Goal: Information Seeking & Learning: Find specific page/section

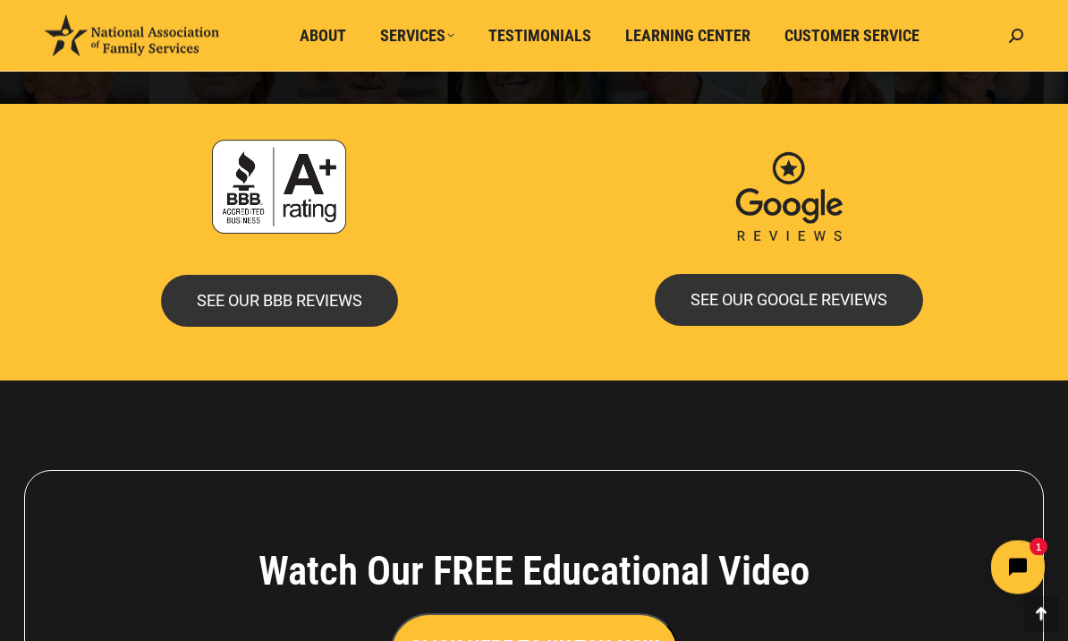
scroll to position [3635, 0]
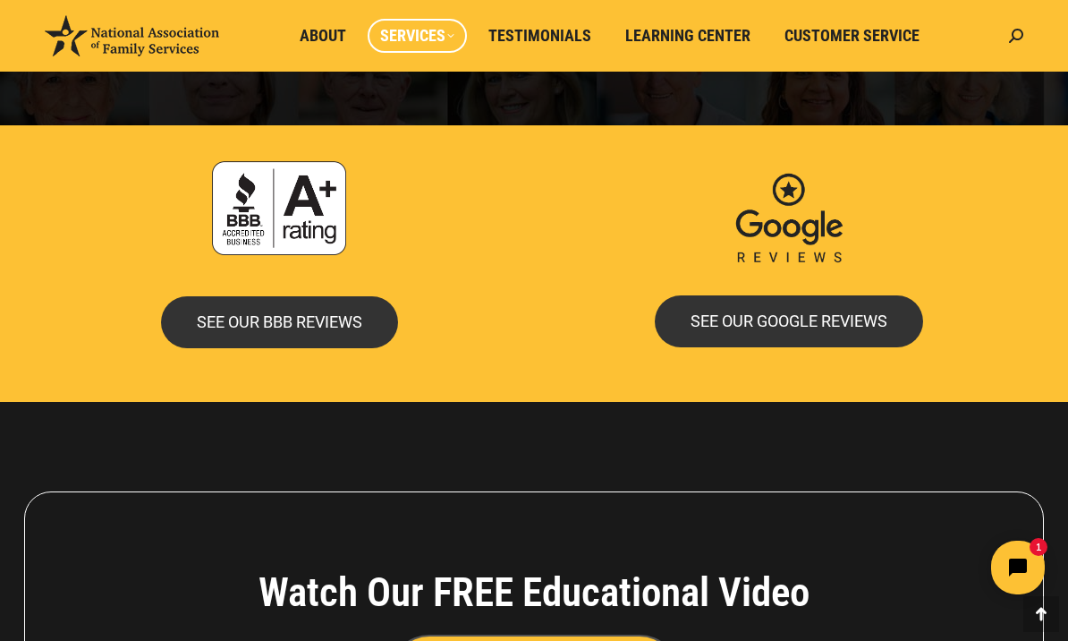
click at [430, 38] on span "Services" at bounding box center [417, 36] width 74 height 20
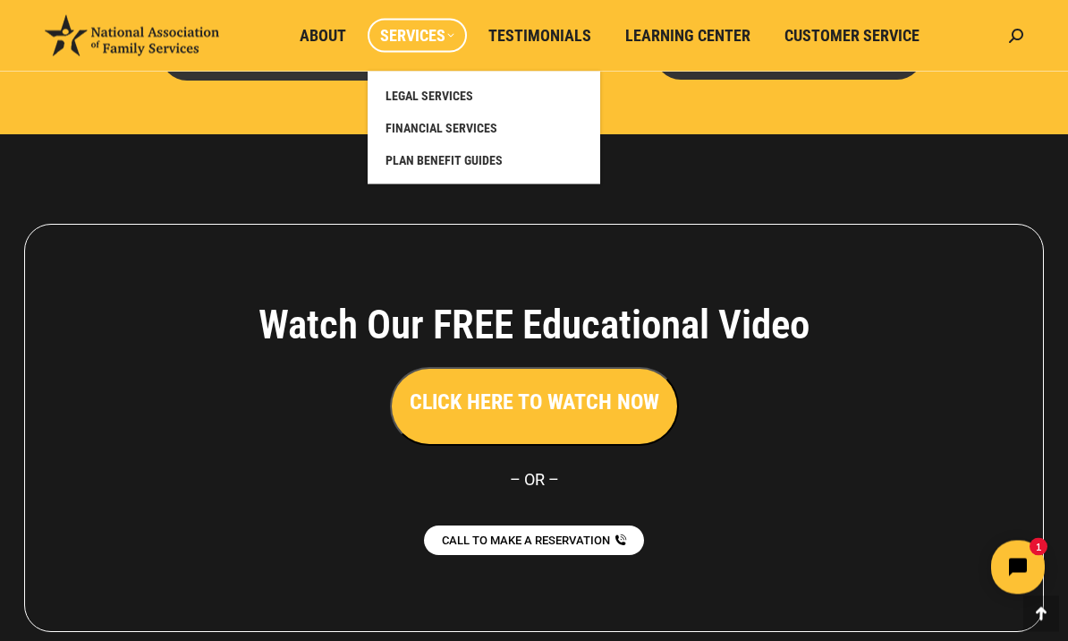
scroll to position [3901, 0]
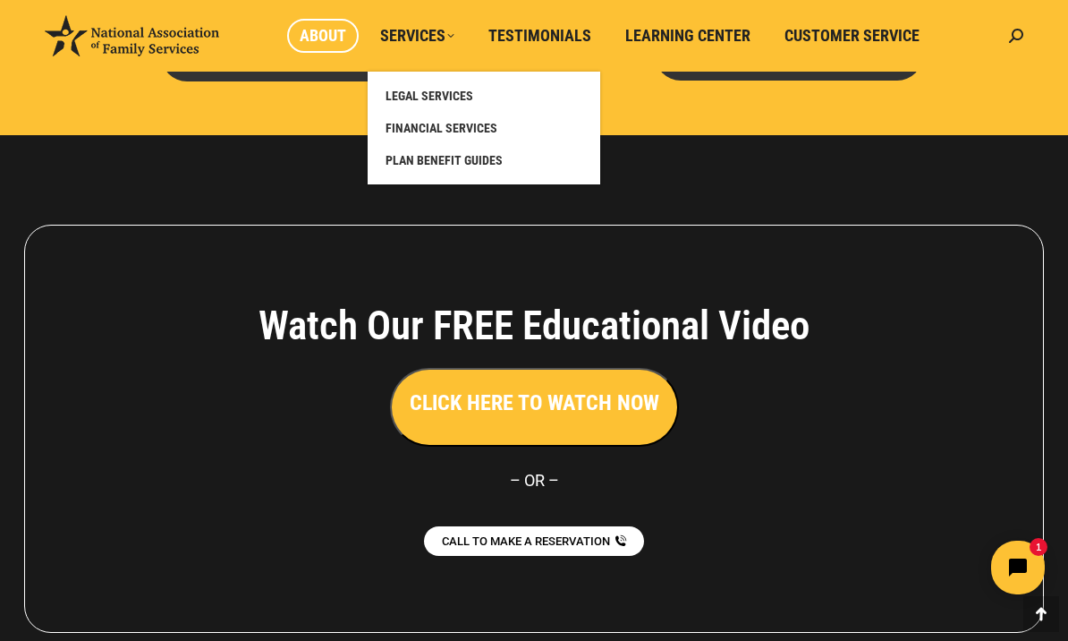
click at [325, 31] on span "About" at bounding box center [323, 36] width 47 height 20
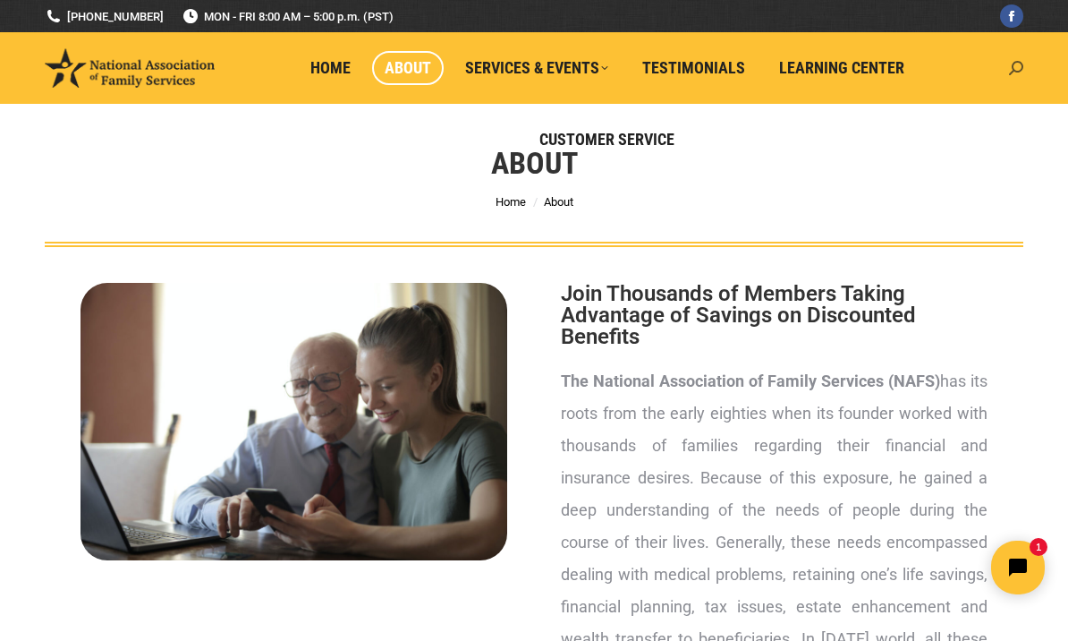
click at [1019, 74] on icon at bounding box center [1016, 68] width 14 height 14
type input "Events"
click input "Go!" at bounding box center [0, 0] width 0 height 0
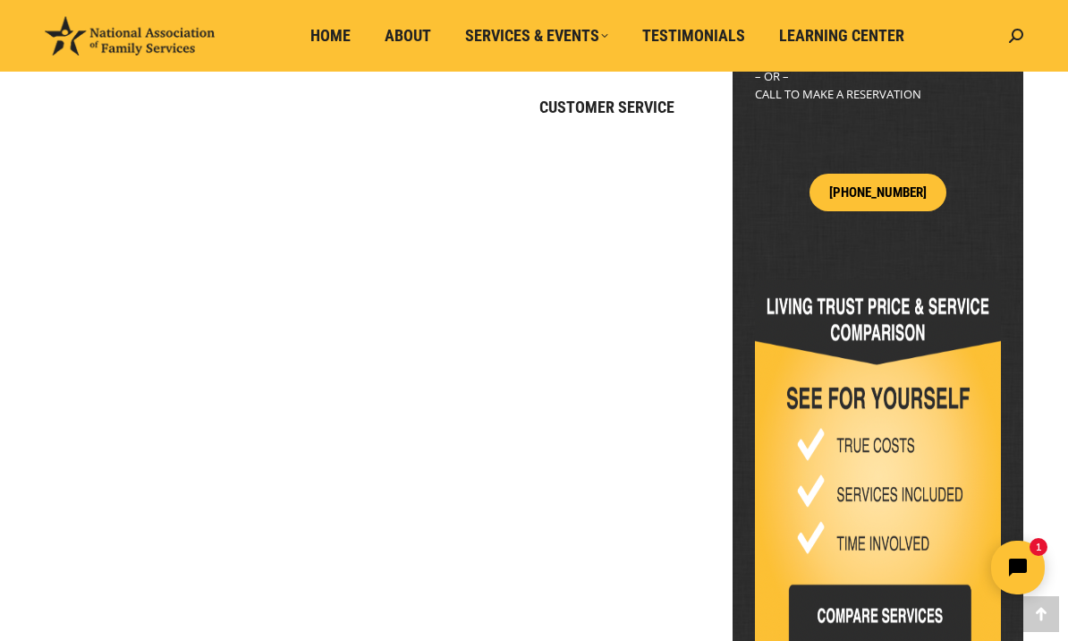
scroll to position [763, 0]
